Goal: Complete application form

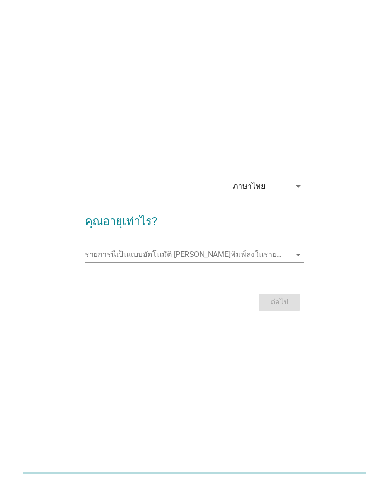
click at [299, 184] on icon "arrow_drop_down" at bounding box center [298, 185] width 11 height 11
click at [38, 136] on div "ภาษาไทย arrow_drop_down คุณอายุเท่าไร? รายการนี้เป็นแบบอัตโนมัติ [PERSON_NAME]พ…" at bounding box center [194, 242] width 389 height 484
click at [256, 256] on input "รายการนี้เป็นแบบอัตโนมัติ คุณสามารถพิมพ์ลงในรายการนี้" at bounding box center [188, 254] width 206 height 15
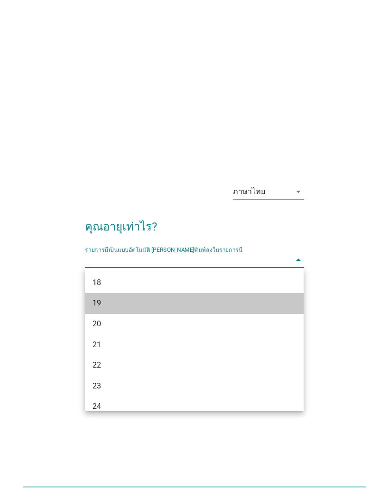
click at [224, 306] on div "19" at bounding box center [186, 303] width 187 height 11
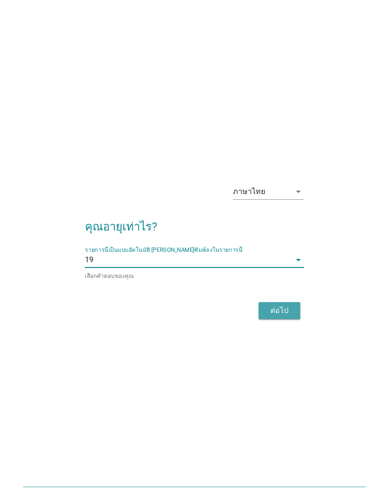
click at [294, 309] on button "ต่อไป" at bounding box center [280, 310] width 42 height 17
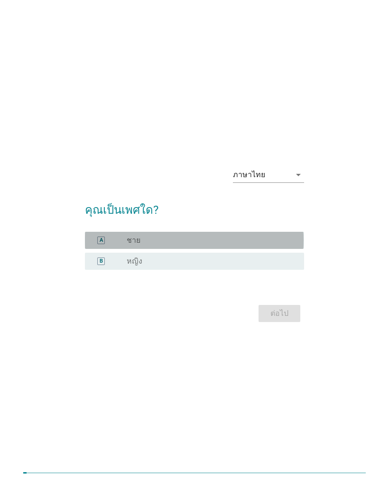
click at [270, 238] on div "radio_button_unchecked ชาย" at bounding box center [208, 239] width 162 height 9
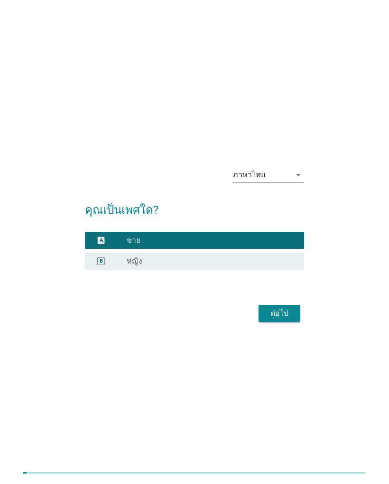
click at [287, 309] on div "ต่อไป" at bounding box center [279, 313] width 27 height 11
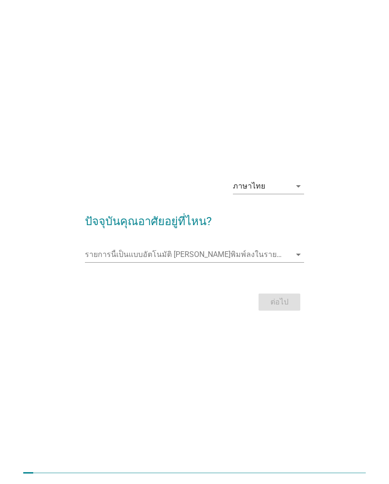
click at [288, 253] on input "รายการนี้เป็นแบบอัตโนมัติ คุณสามารถพิมพ์ลงในรายการนี้" at bounding box center [188, 254] width 206 height 15
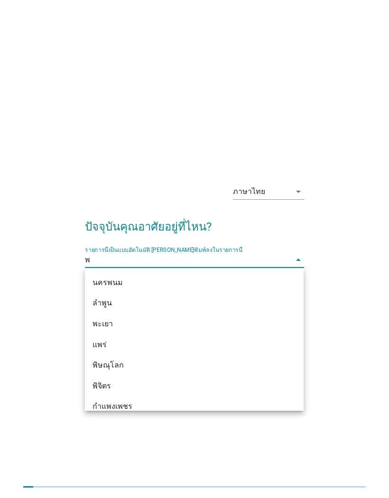
type input "พะ"
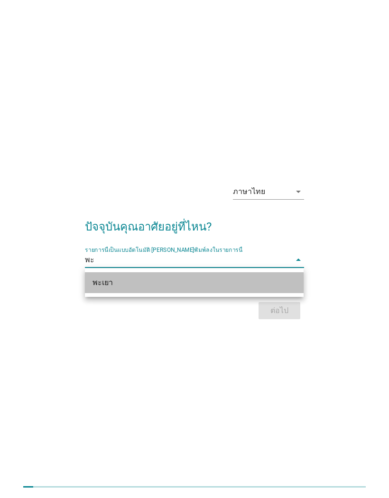
click at [101, 284] on div "พะเยา" at bounding box center [186, 282] width 187 height 11
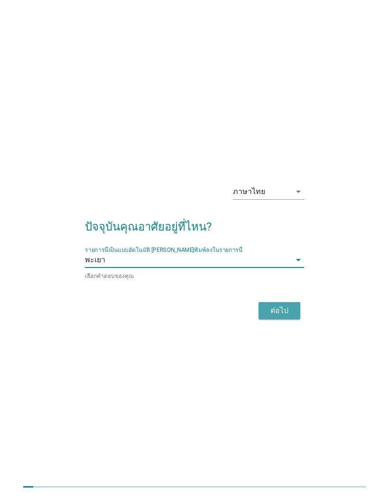
click at [291, 308] on div "ต่อไป" at bounding box center [279, 310] width 27 height 11
